Goal: Task Accomplishment & Management: Complete application form

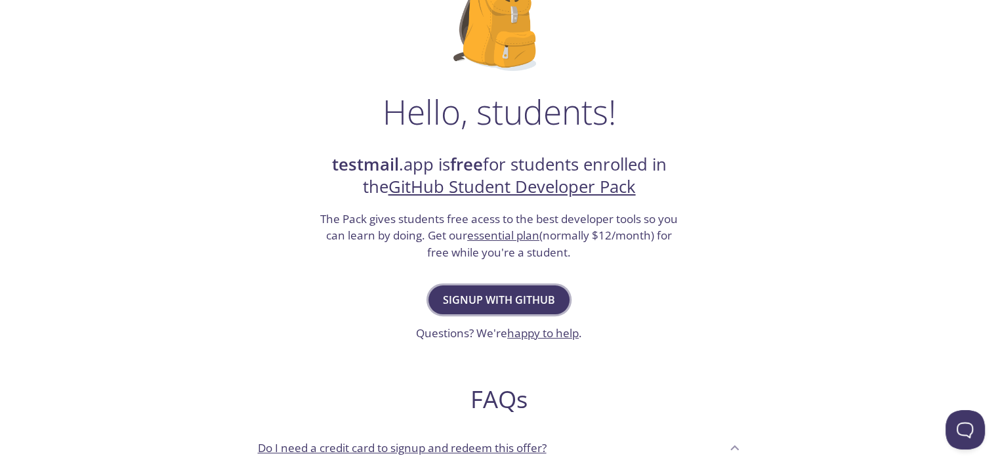
scroll to position [66, 0]
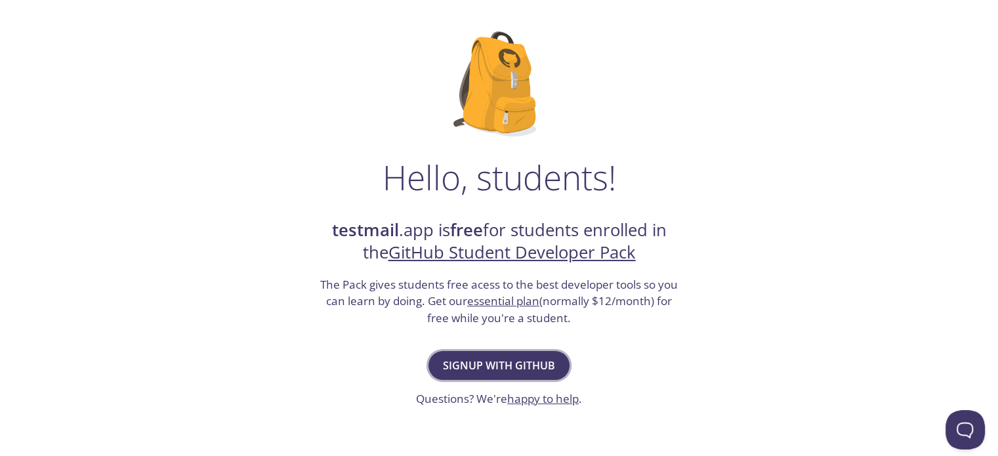
click at [535, 369] on span "Signup with GitHub" at bounding box center [499, 365] width 112 height 18
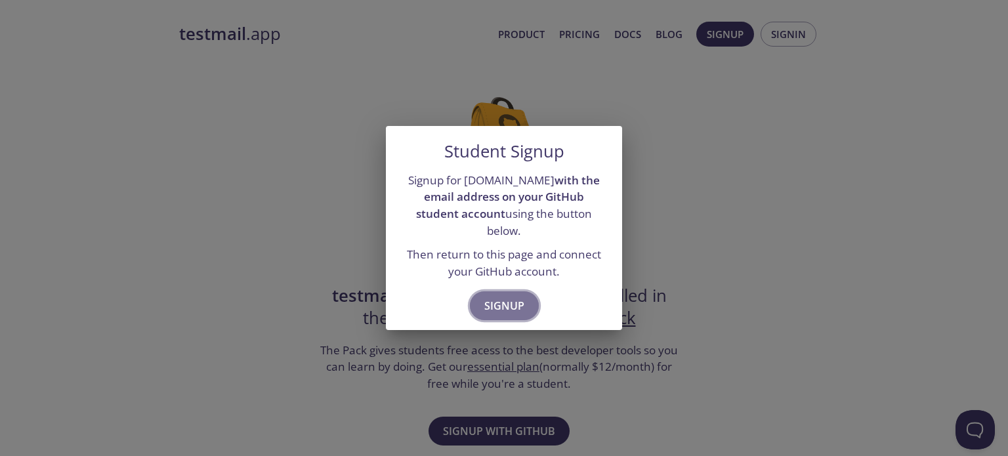
click at [515, 302] on span "Signup" at bounding box center [504, 305] width 40 height 18
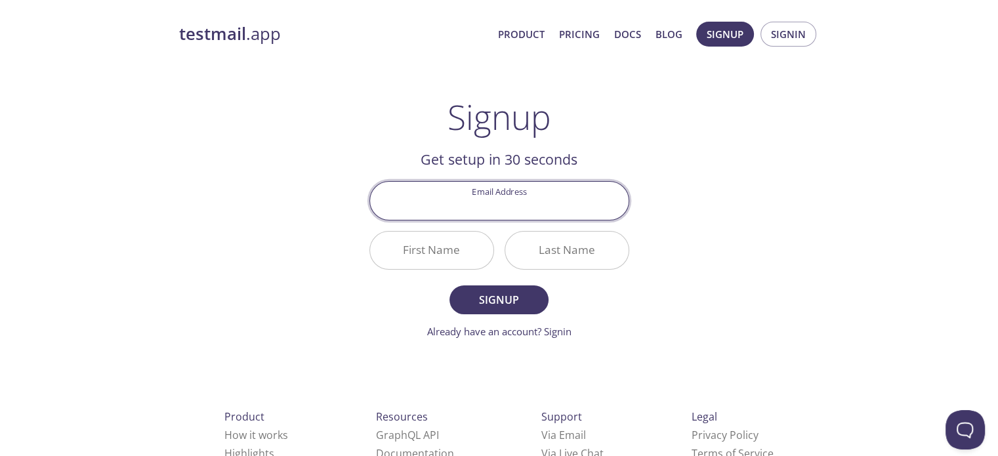
click at [500, 216] on input "Email Address" at bounding box center [499, 200] width 258 height 37
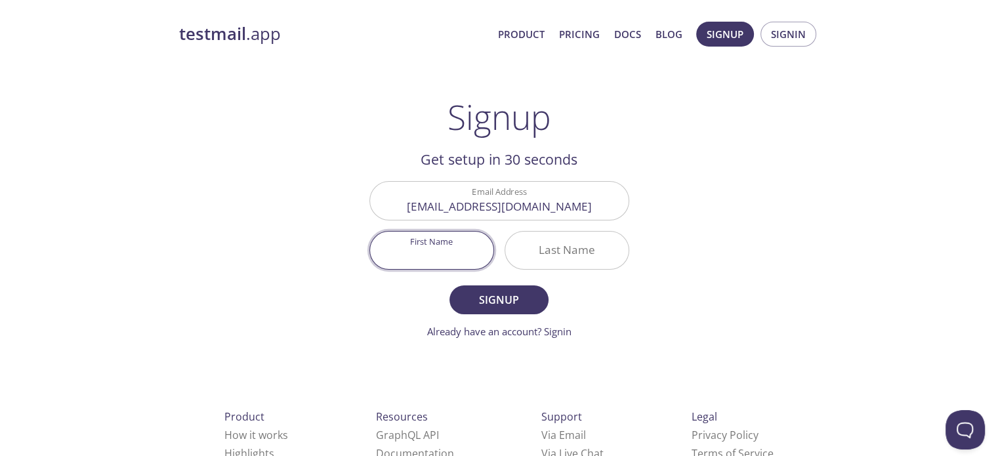
click at [464, 254] on input "First Name" at bounding box center [431, 250] width 123 height 37
click at [476, 251] on input "First Name" at bounding box center [431, 250] width 123 height 37
click at [426, 202] on input "[EMAIL_ADDRESS][DOMAIN_NAME]" at bounding box center [499, 200] width 258 height 37
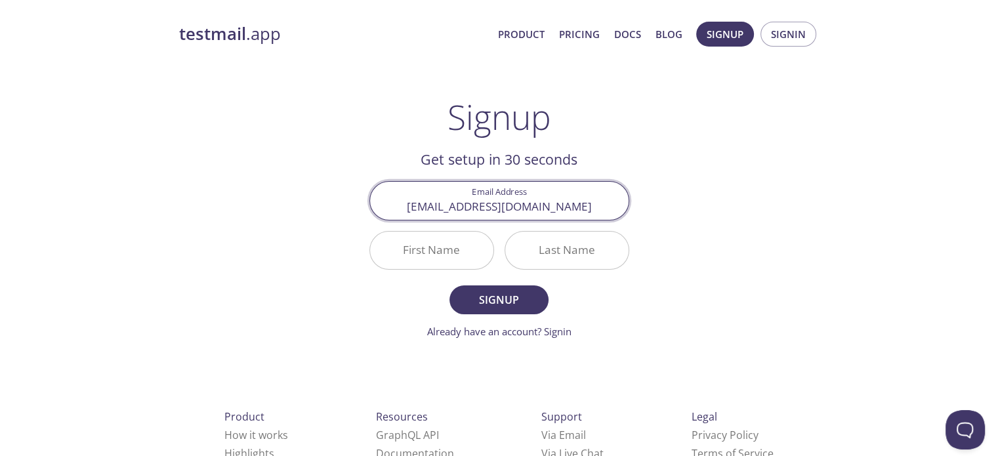
drag, startPoint x: 430, startPoint y: 202, endPoint x: 463, endPoint y: 207, distance: 33.1
click at [463, 207] on input "[EMAIL_ADDRESS][DOMAIN_NAME]" at bounding box center [499, 200] width 258 height 37
type input "[EMAIL_ADDRESS][DOMAIN_NAME]"
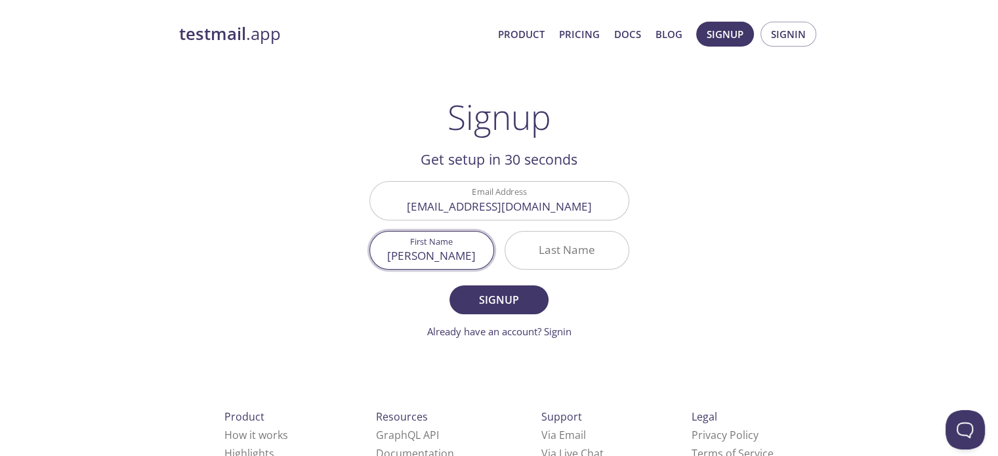
type input "[PERSON_NAME]"
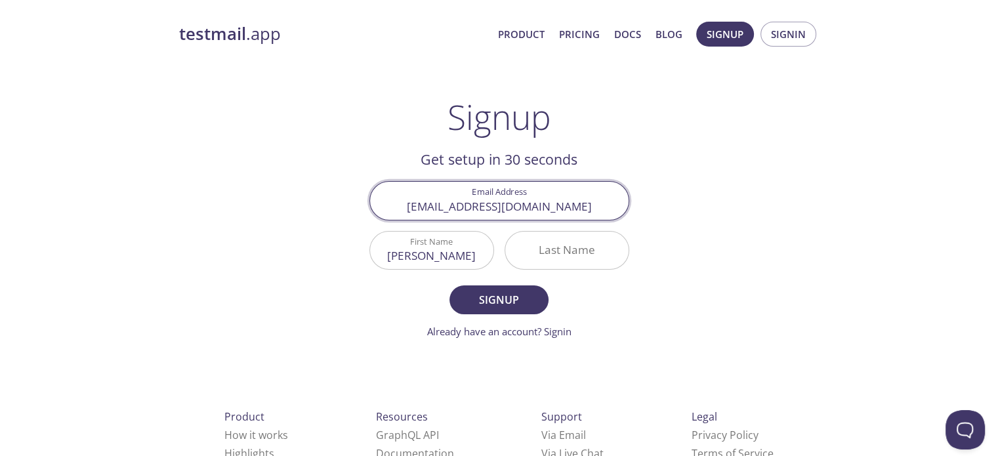
drag, startPoint x: 447, startPoint y: 207, endPoint x: 485, endPoint y: 208, distance: 38.1
click at [485, 208] on input "[EMAIL_ADDRESS][DOMAIN_NAME]" at bounding box center [499, 200] width 258 height 37
type input "@[DOMAIN_NAME]"
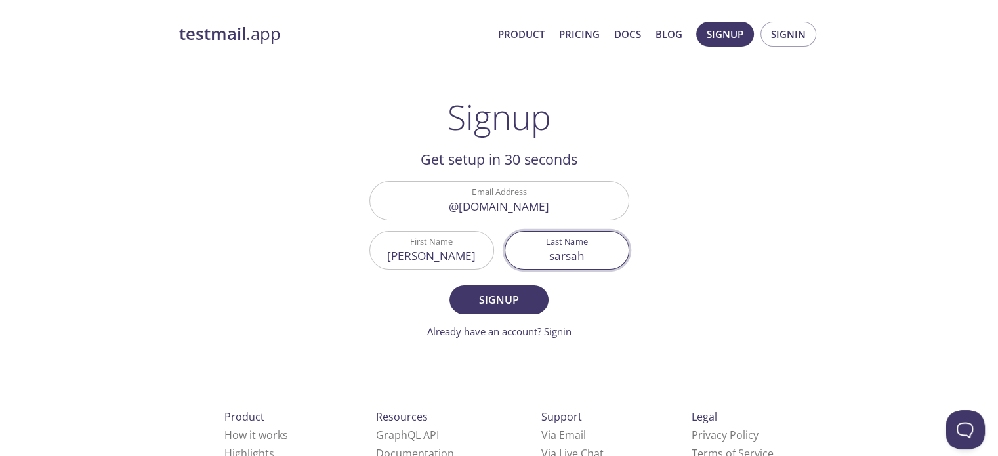
type input "sarsah"
drag, startPoint x: 546, startPoint y: 207, endPoint x: 530, endPoint y: 210, distance: 16.0
click at [539, 209] on input "@[DOMAIN_NAME]" at bounding box center [499, 200] width 258 height 37
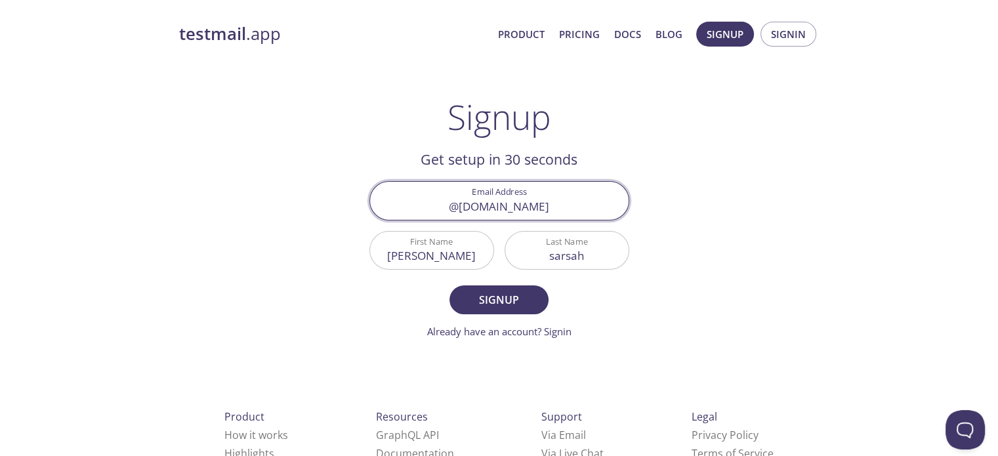
drag, startPoint x: 483, startPoint y: 210, endPoint x: 467, endPoint y: 213, distance: 16.1
click at [467, 213] on input "@[DOMAIN_NAME]" at bounding box center [499, 200] width 258 height 37
click at [466, 213] on input "@[DOMAIN_NAME]" at bounding box center [499, 200] width 258 height 37
drag, startPoint x: 532, startPoint y: 201, endPoint x: 444, endPoint y: 206, distance: 88.1
click at [444, 206] on input "@[DOMAIN_NAME]" at bounding box center [499, 200] width 258 height 37
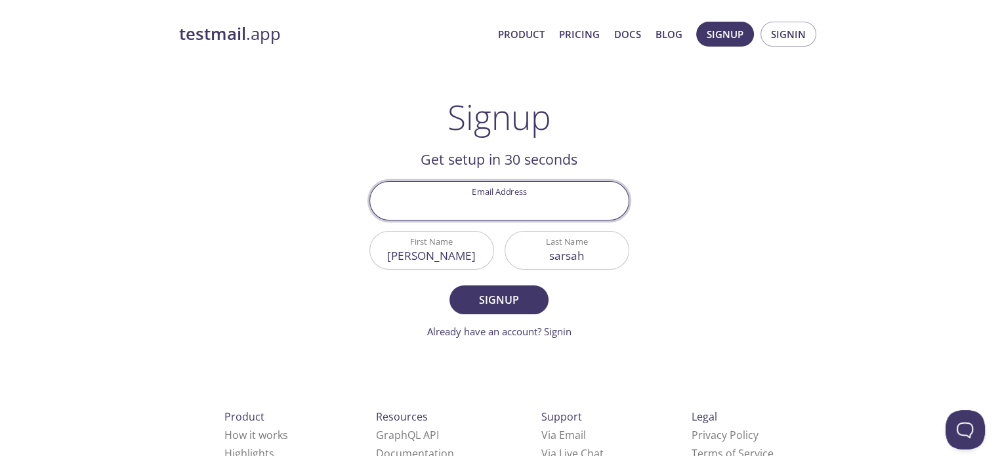
click at [475, 213] on input "Email Address" at bounding box center [499, 200] width 258 height 37
type input "[EMAIL_ADDRESS][DOMAIN_NAME]"
click at [500, 295] on span "Signup" at bounding box center [499, 300] width 70 height 18
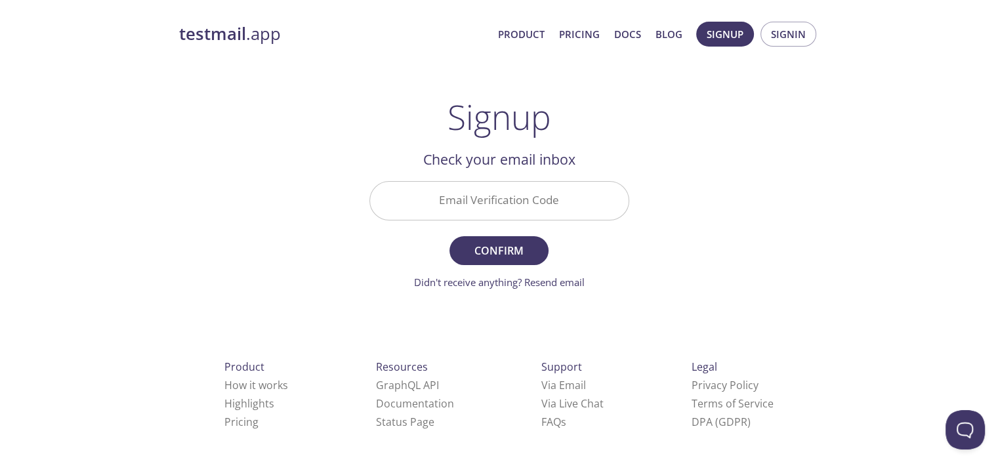
click at [504, 200] on input "Email Verification Code" at bounding box center [499, 200] width 258 height 37
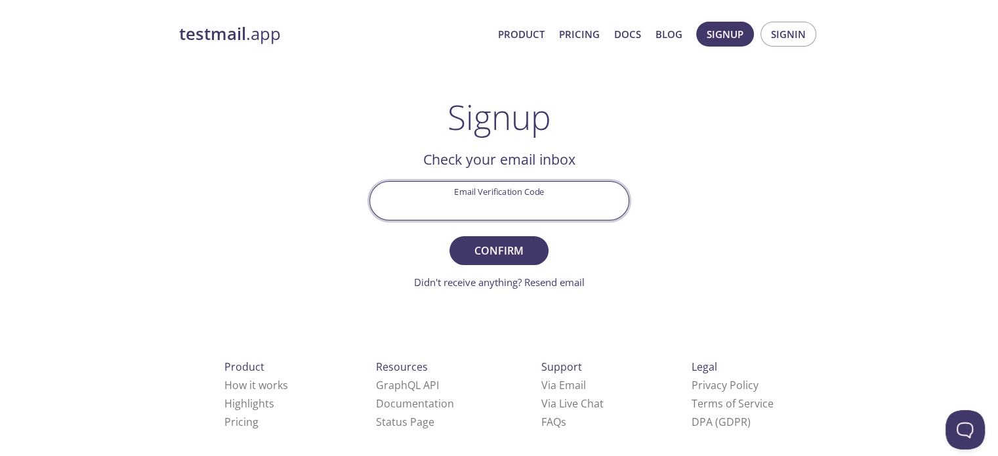
paste input "CP29YLM"
type input "CP29YLM"
click at [506, 244] on span "Confirm" at bounding box center [499, 250] width 70 height 18
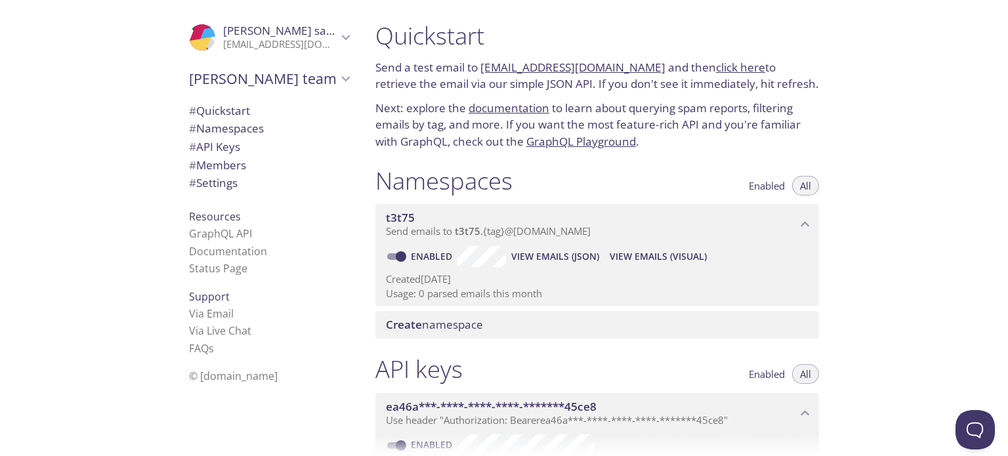
click at [716, 72] on link "click here" at bounding box center [740, 67] width 49 height 15
click at [500, 113] on link "documentation" at bounding box center [508, 107] width 81 height 15
click at [222, 113] on span "# Quickstart" at bounding box center [219, 110] width 61 height 15
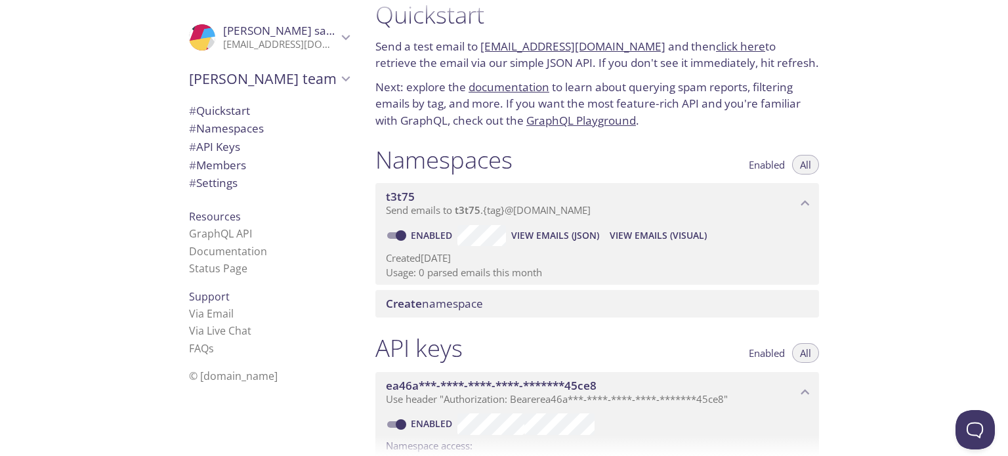
click at [514, 46] on link "t3t75.test@inbox.testmail.app" at bounding box center [572, 46] width 185 height 15
click at [716, 45] on link "click here" at bounding box center [740, 46] width 49 height 15
click at [541, 125] on link "GraphQL Playground" at bounding box center [581, 120] width 110 height 15
click at [628, 238] on span "View Emails (Visual)" at bounding box center [657, 236] width 97 height 16
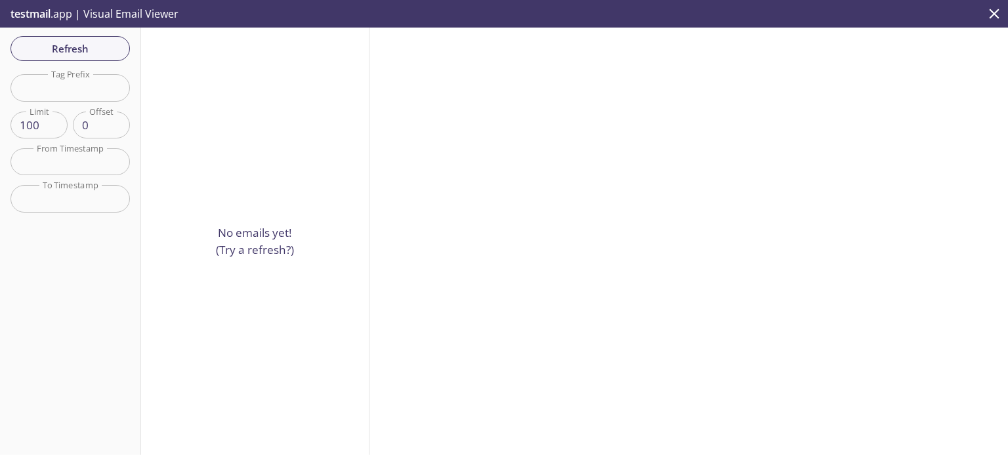
click at [994, 8] on icon "close" at bounding box center [993, 13] width 17 height 17
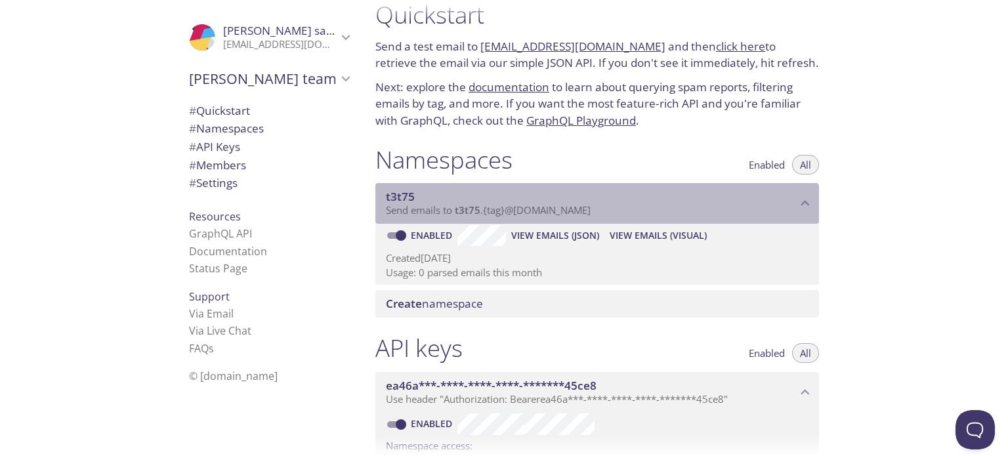
click at [434, 213] on span "Send emails to t3t75 . {tag} @inbox.testmail.app" at bounding box center [488, 209] width 205 height 13
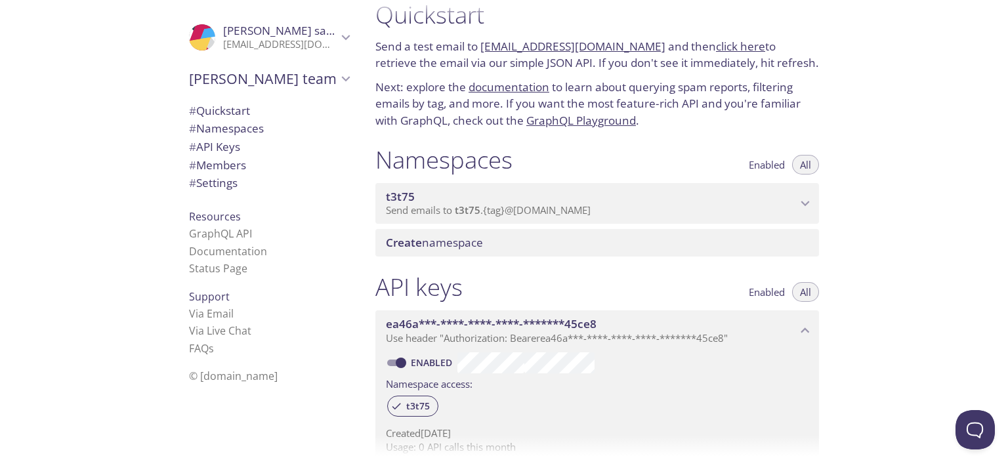
click at [435, 213] on span "Send emails to t3t75 . {tag} @inbox.testmail.app" at bounding box center [488, 209] width 205 height 13
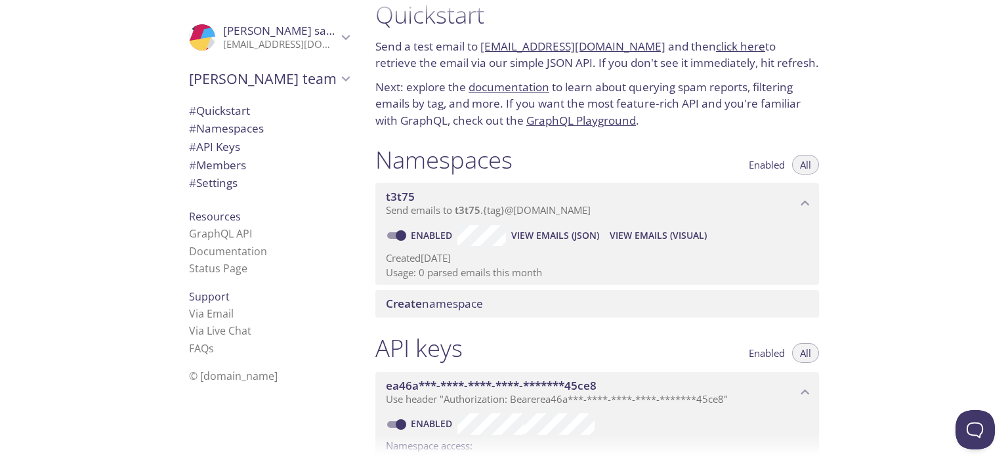
click at [760, 165] on span "Enabled" at bounding box center [766, 165] width 36 height 0
click at [802, 165] on span "All" at bounding box center [805, 165] width 11 height 0
click at [536, 233] on span "View Emails (JSON)" at bounding box center [555, 236] width 88 height 16
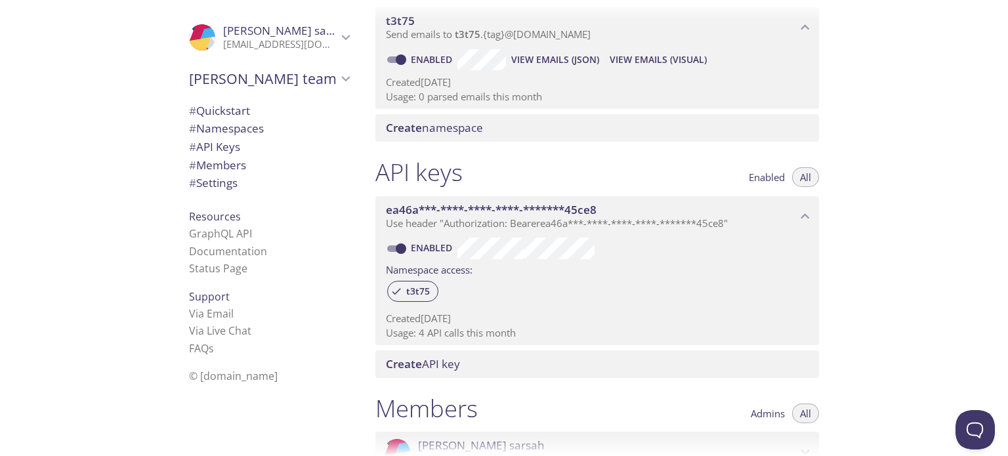
scroll to position [131, 0]
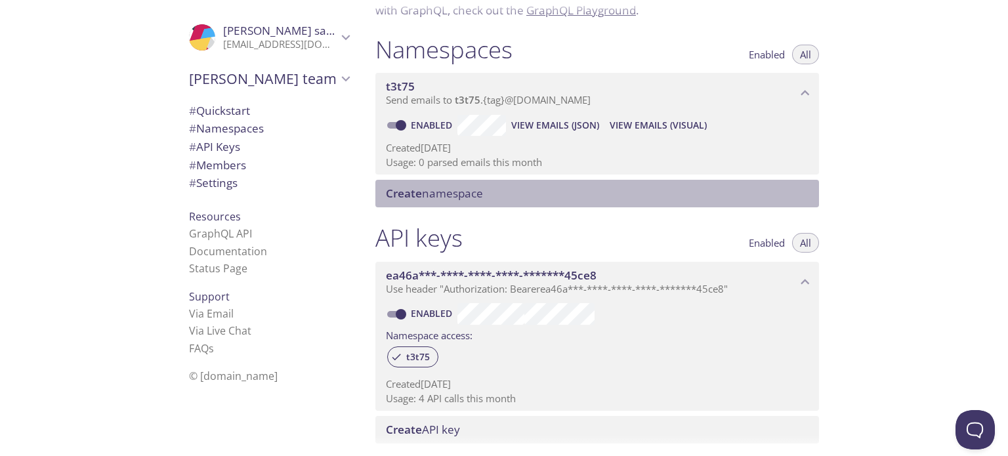
click at [529, 188] on span "Create namespace" at bounding box center [600, 193] width 428 height 14
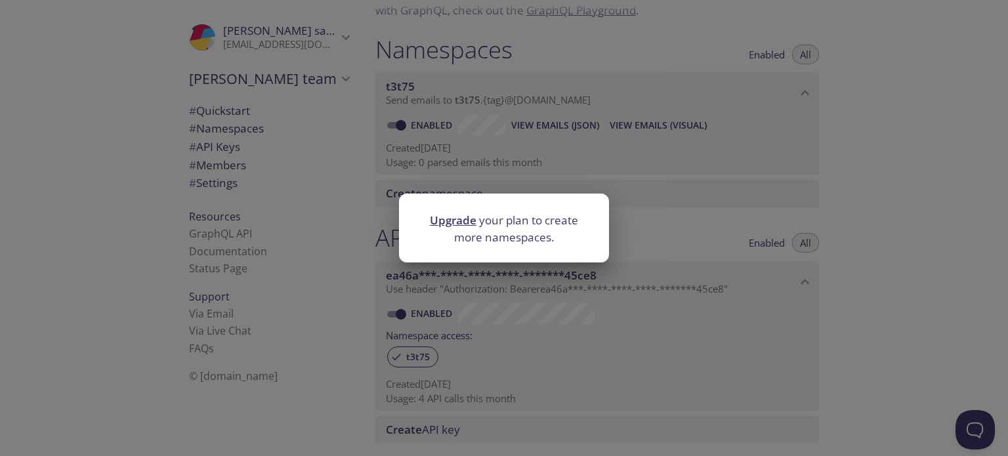
click at [389, 166] on div "Upgrade your plan to create more namespaces." at bounding box center [504, 228] width 1008 height 456
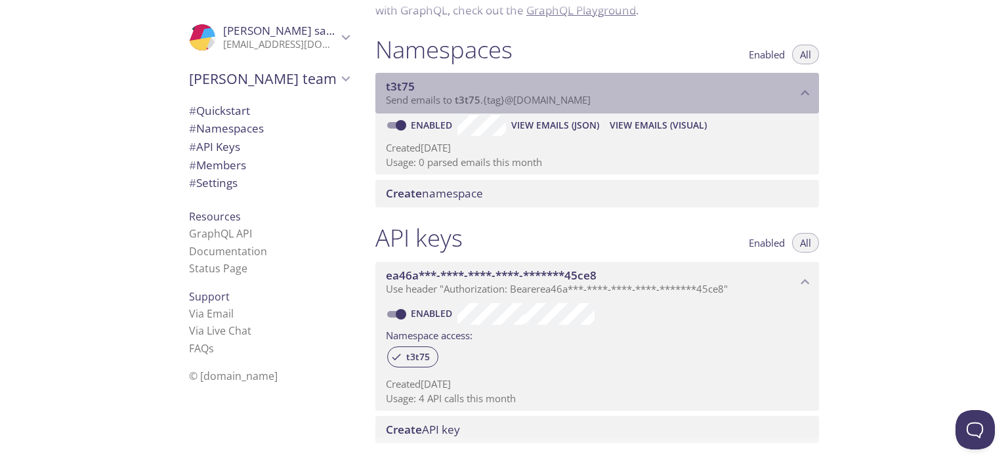
click at [413, 91] on span "t3t75" at bounding box center [591, 86] width 411 height 14
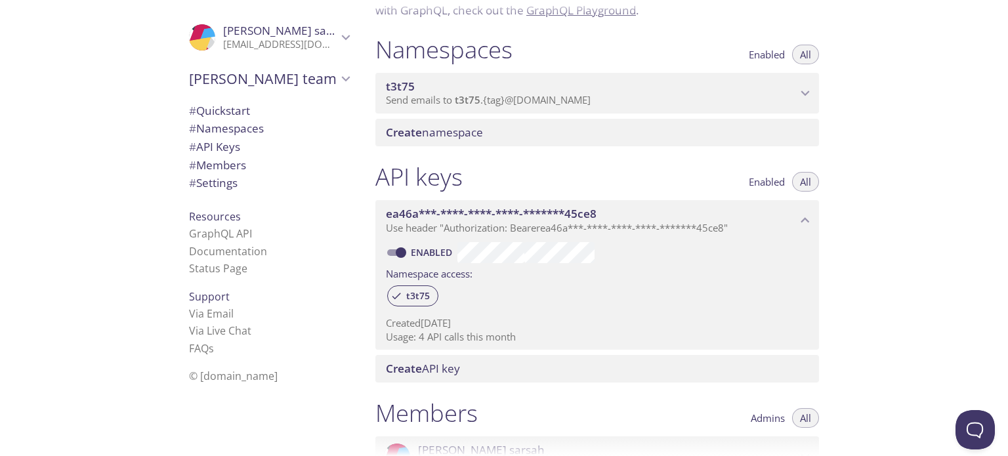
click at [413, 91] on span "t3t75" at bounding box center [591, 86] width 411 height 14
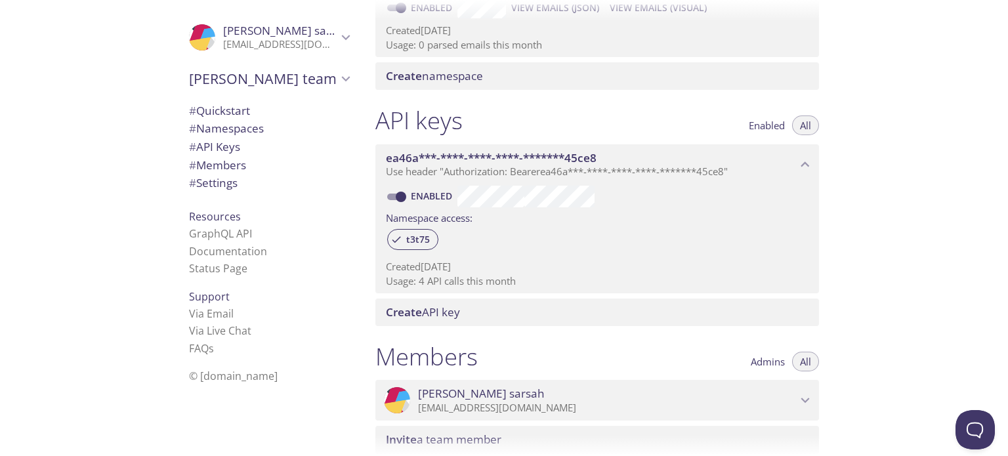
scroll to position [249, 0]
click at [420, 241] on span "t3t75" at bounding box center [417, 239] width 39 height 12
click at [405, 240] on span "t3t75" at bounding box center [417, 239] width 39 height 12
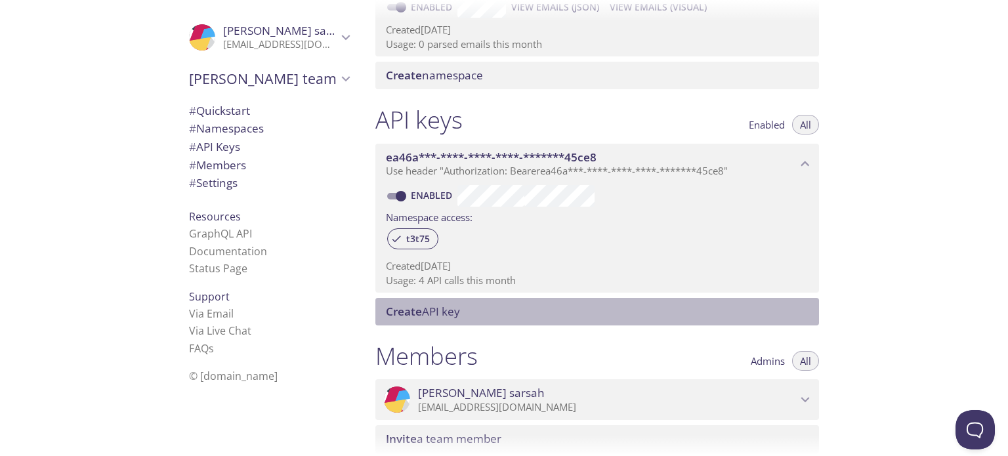
click at [423, 317] on span "Create API key" at bounding box center [423, 311] width 74 height 15
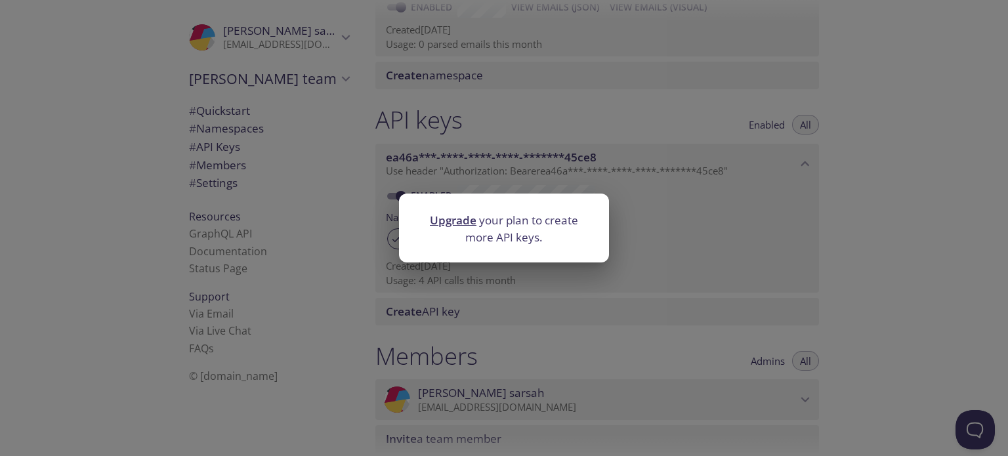
click at [525, 298] on div "Upgrade your plan to create more API keys." at bounding box center [504, 228] width 1008 height 456
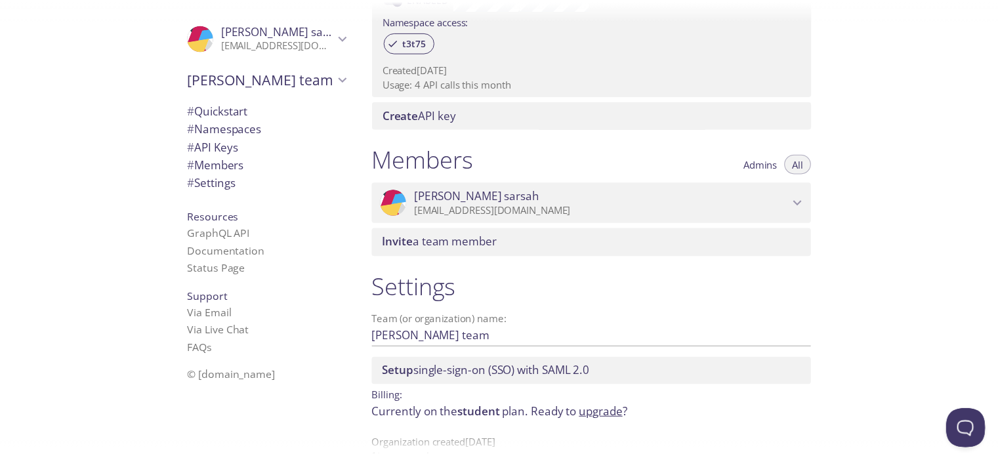
scroll to position [477, 0]
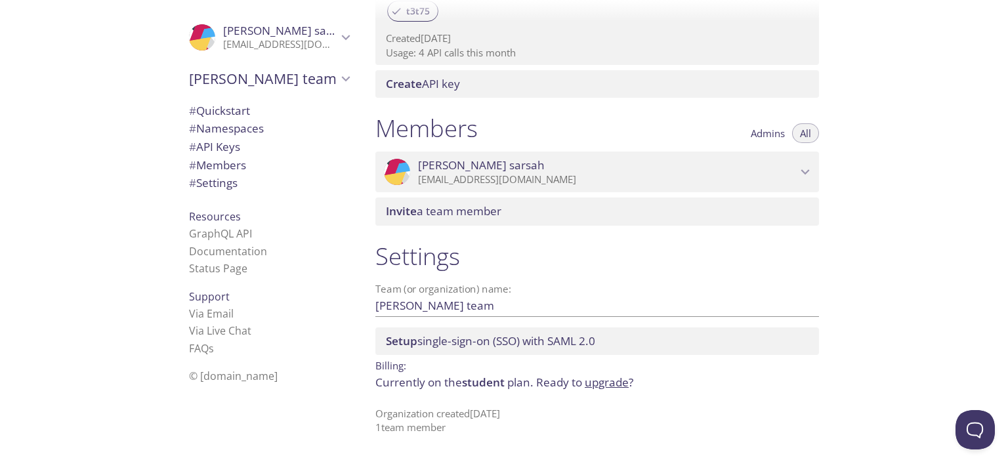
click at [592, 381] on link "upgrade" at bounding box center [606, 382] width 44 height 15
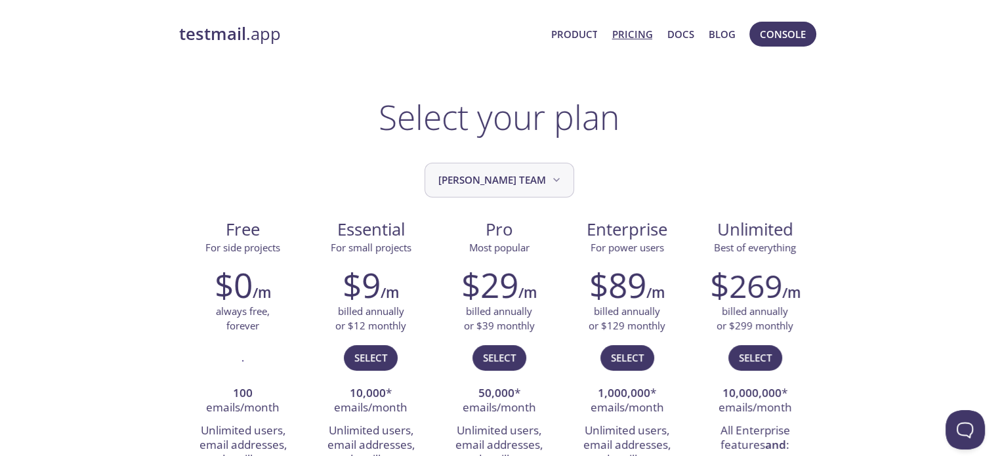
click at [521, 180] on span "Killian's team" at bounding box center [500, 180] width 125 height 18
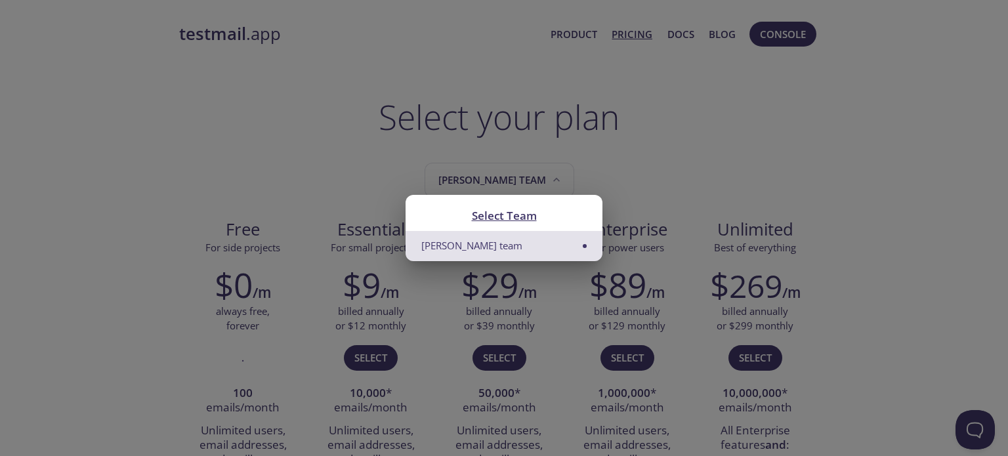
click at [550, 241] on li "Killian's team" at bounding box center [503, 246] width 197 height 30
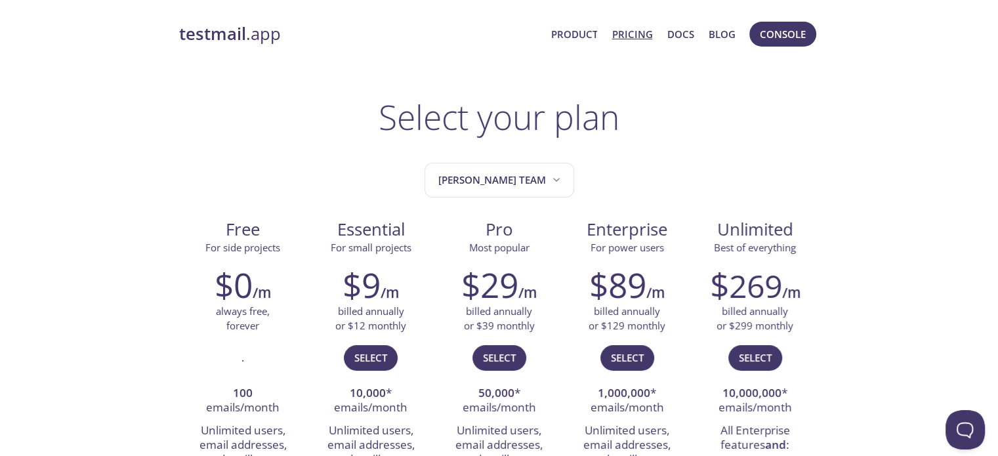
click at [520, 216] on div "Pro Most popular" at bounding box center [499, 232] width 128 height 49
click at [377, 365] on span "Select" at bounding box center [370, 357] width 33 height 17
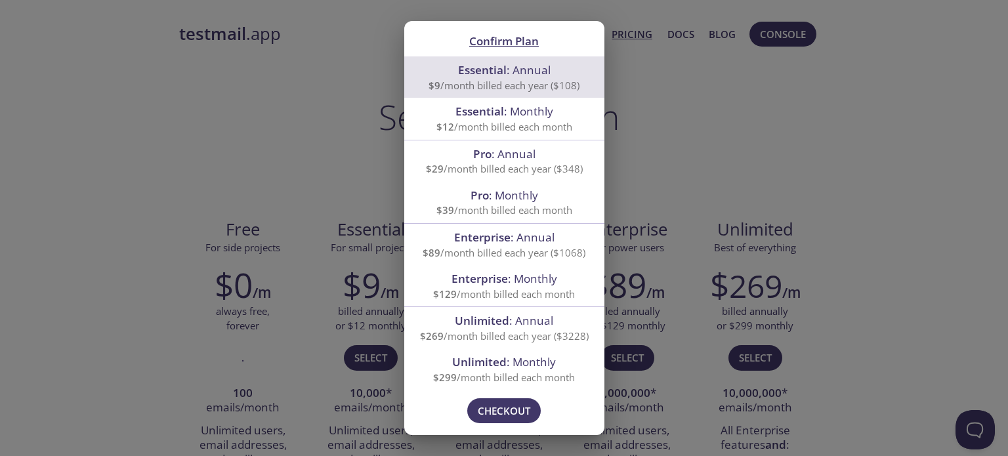
click at [653, 146] on div "Confirm Plan Essential : Annual $9 /month billed each year ($108) Essential : M…" at bounding box center [504, 228] width 1008 height 456
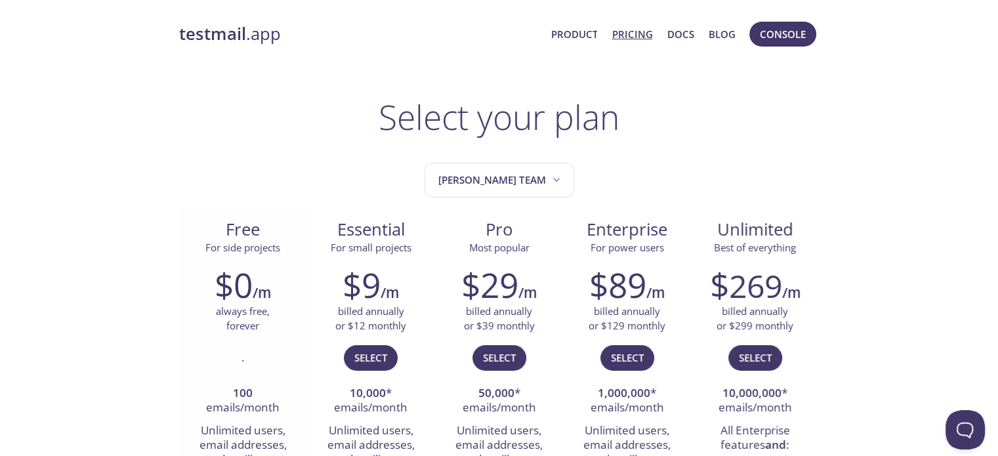
scroll to position [66, 0]
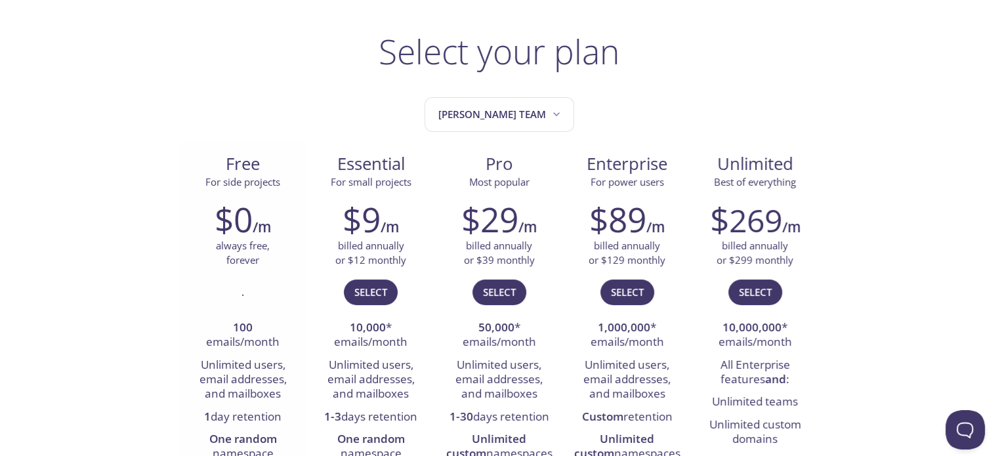
click at [247, 221] on h2 "$0" at bounding box center [234, 218] width 38 height 39
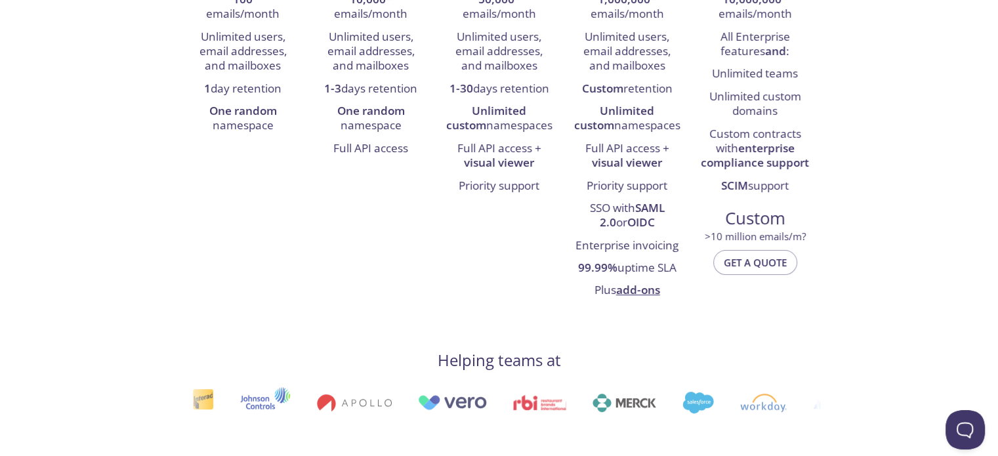
scroll to position [131, 0]
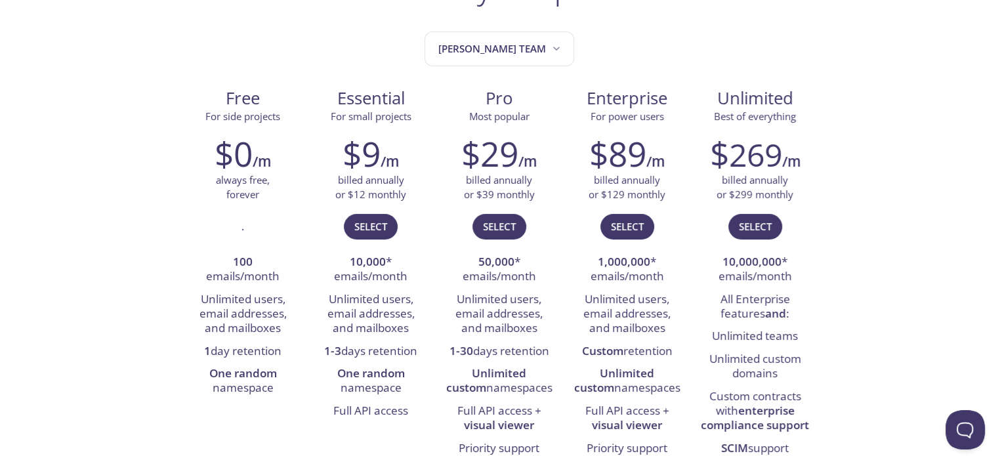
click at [264, 246] on div "." at bounding box center [243, 232] width 108 height 38
click at [244, 266] on strong "100" at bounding box center [243, 261] width 20 height 15
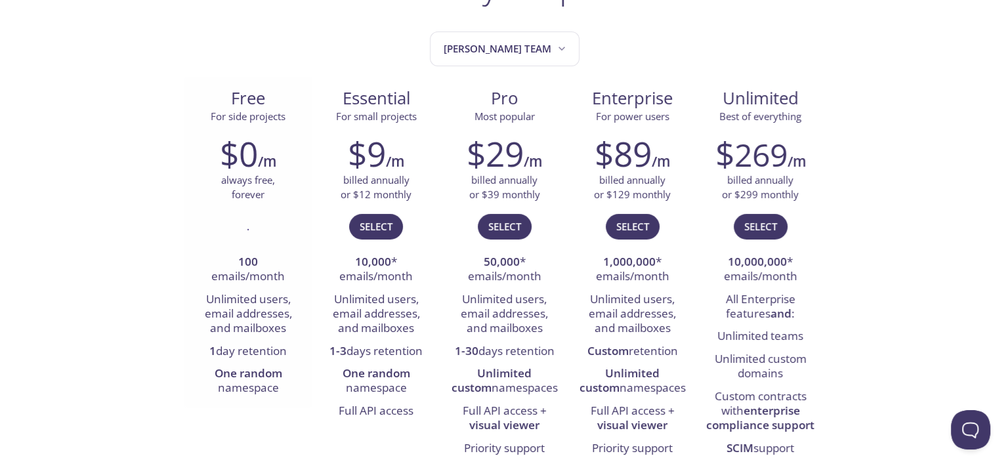
scroll to position [0, 0]
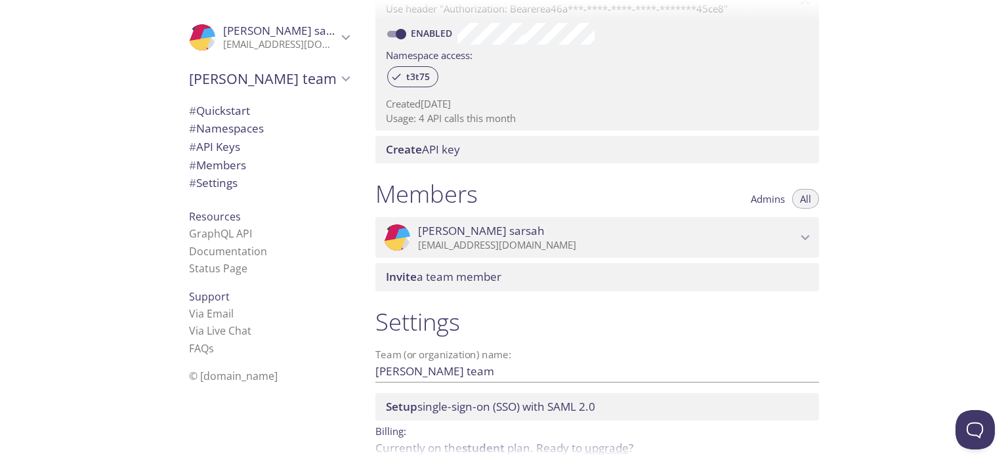
scroll to position [477, 0]
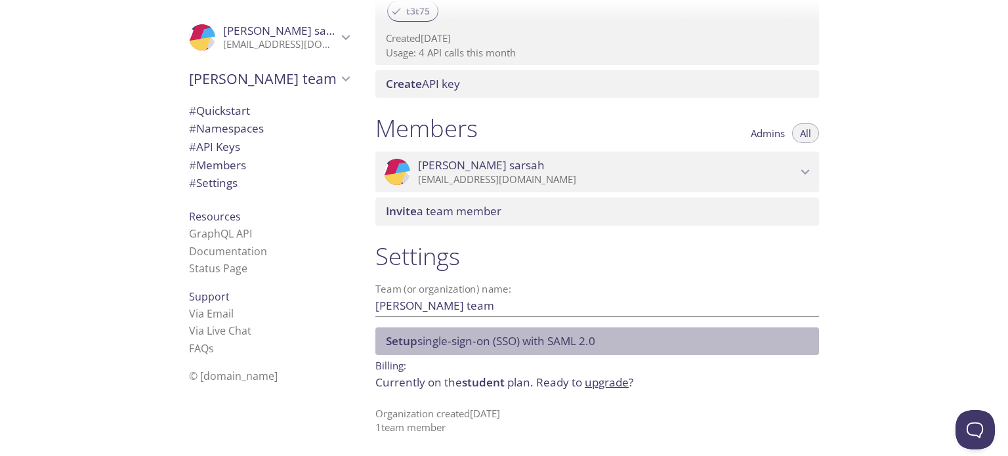
click at [512, 339] on span "Setup single-sign-on (SSO) with SAML 2.0" at bounding box center [490, 340] width 209 height 15
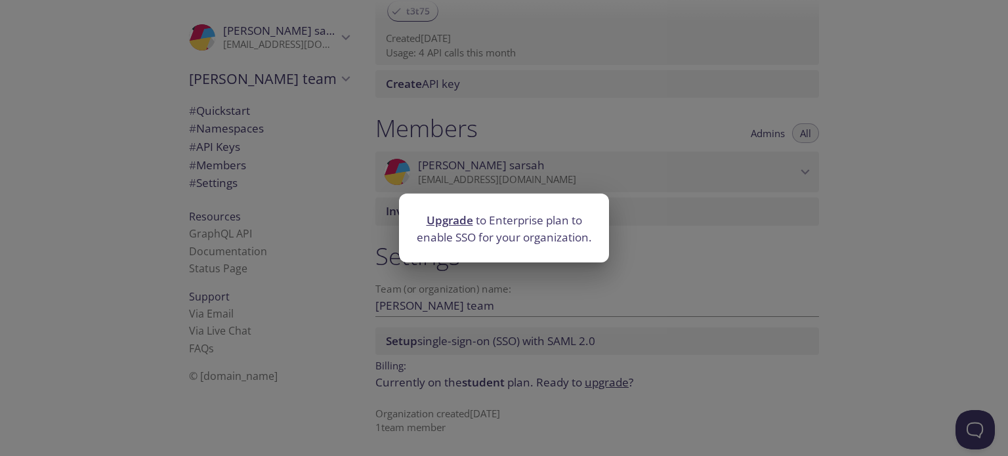
click at [540, 327] on div "Upgrade to Enterprise plan to enable SSO for your organization." at bounding box center [504, 228] width 1008 height 456
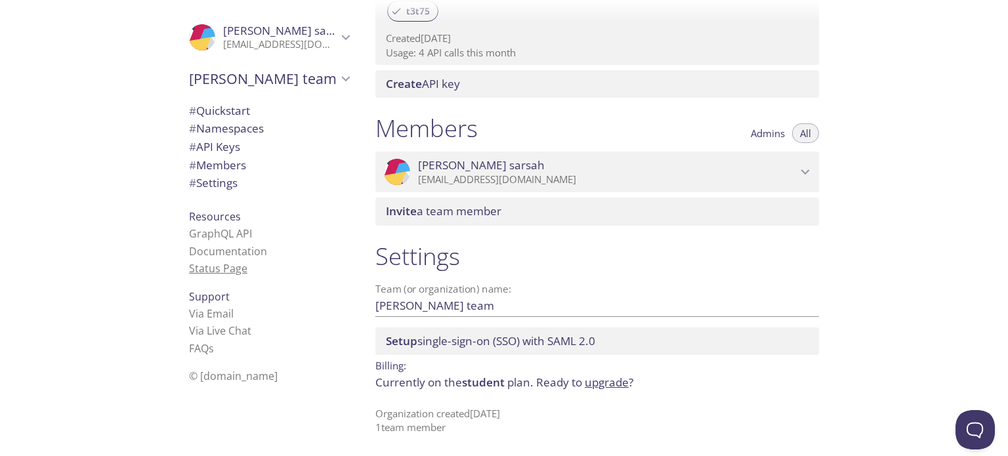
click at [212, 271] on link "Status Page" at bounding box center [218, 268] width 58 height 14
click at [218, 174] on div "# Settings" at bounding box center [268, 183] width 181 height 18
